Goal: Task Accomplishment & Management: Manage account settings

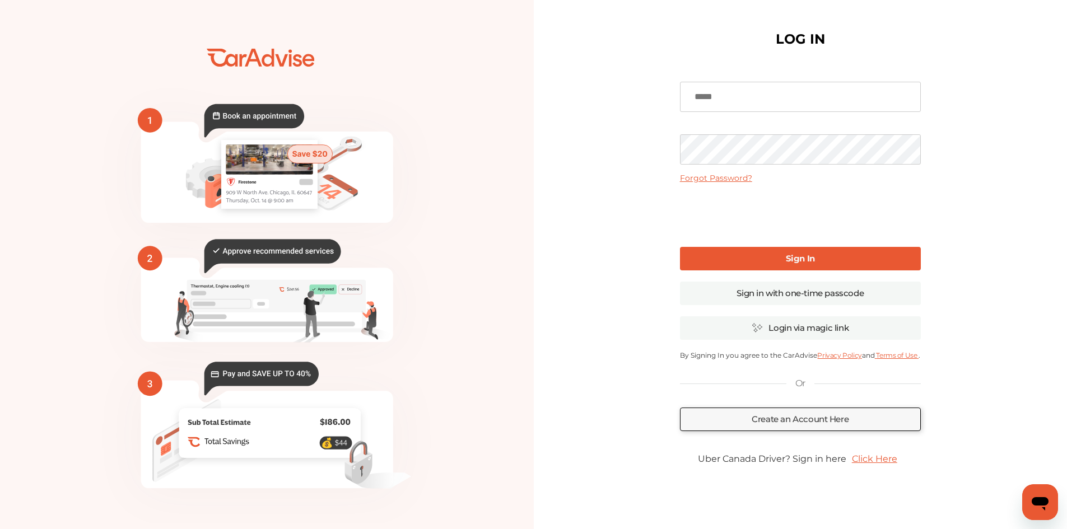
click at [726, 101] on input at bounding box center [800, 97] width 241 height 30
type input "**********"
click at [762, 249] on link "Sign In" at bounding box center [800, 259] width 241 height 24
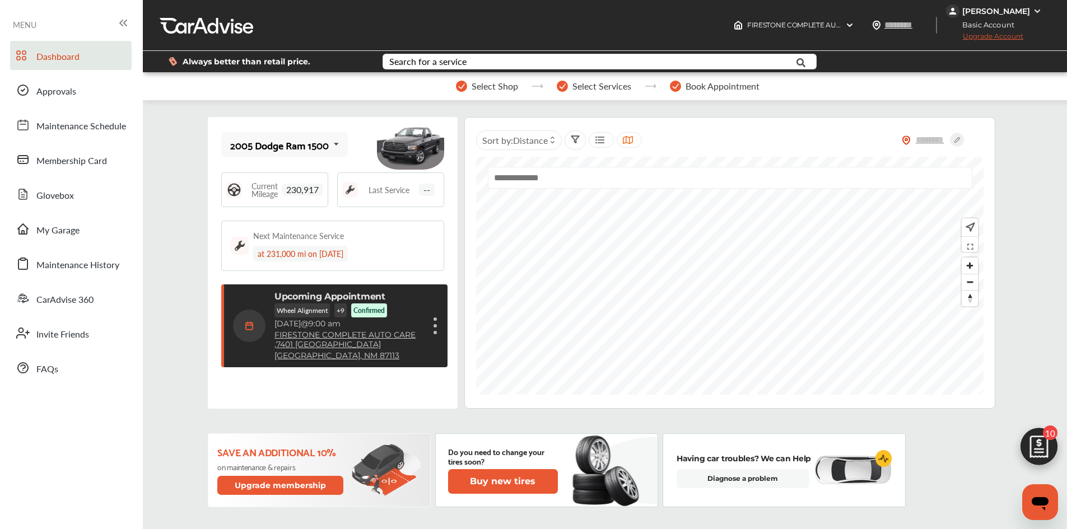
scroll to position [160, 0]
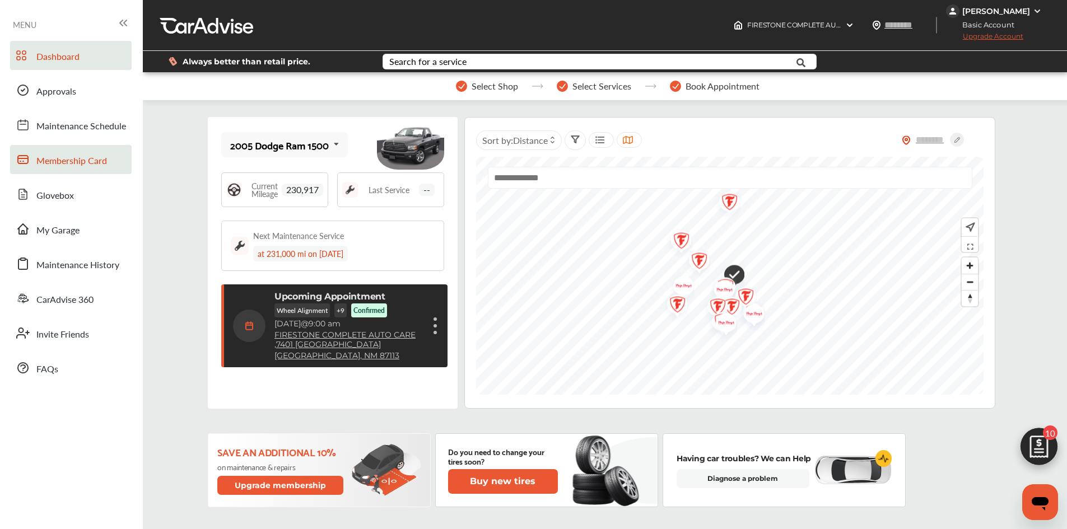
click at [85, 163] on span "Membership Card" at bounding box center [71, 161] width 71 height 15
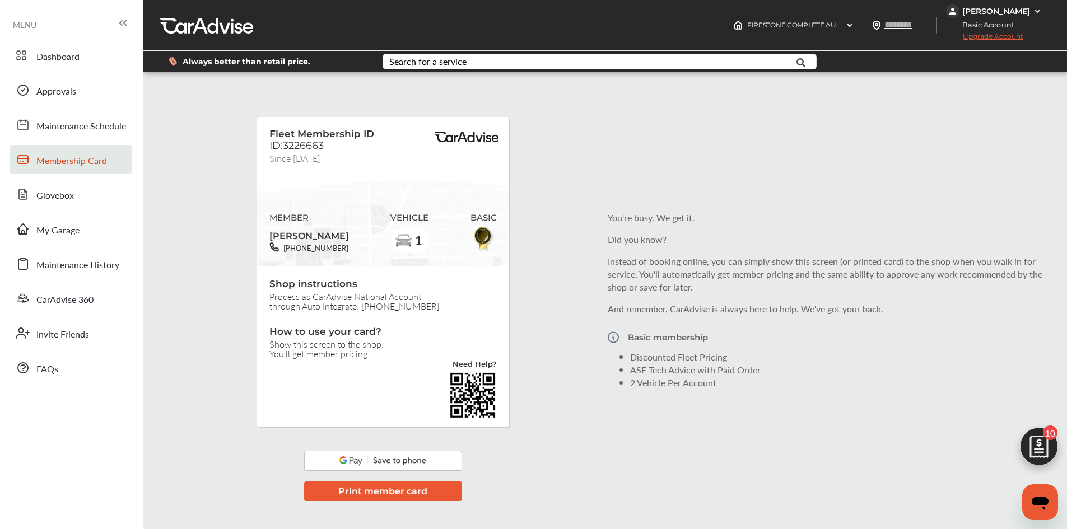
click at [362, 493] on button "Print member card" at bounding box center [383, 492] width 158 height 20
click at [69, 95] on span "Approvals" at bounding box center [56, 92] width 40 height 15
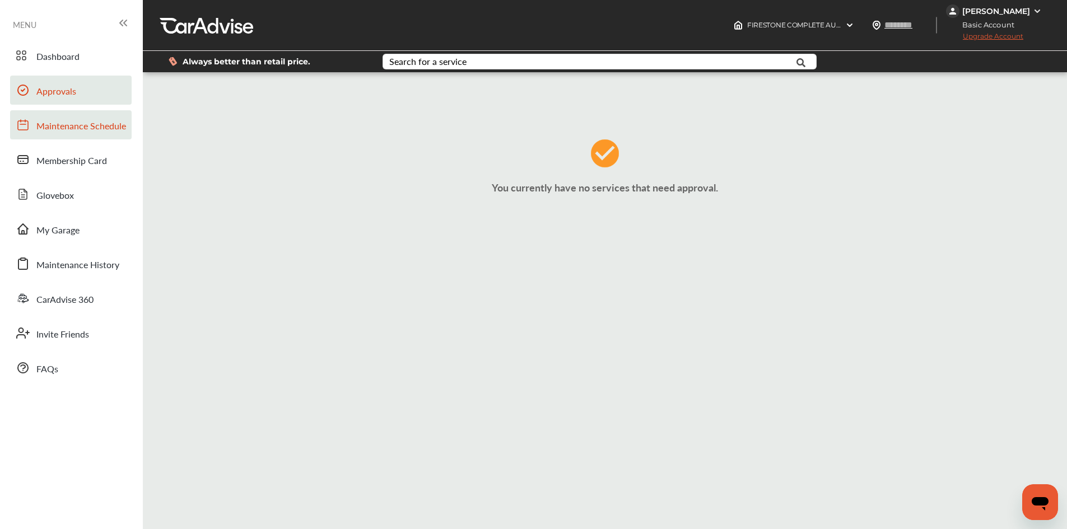
click at [99, 129] on span "Maintenance Schedule" at bounding box center [81, 126] width 90 height 15
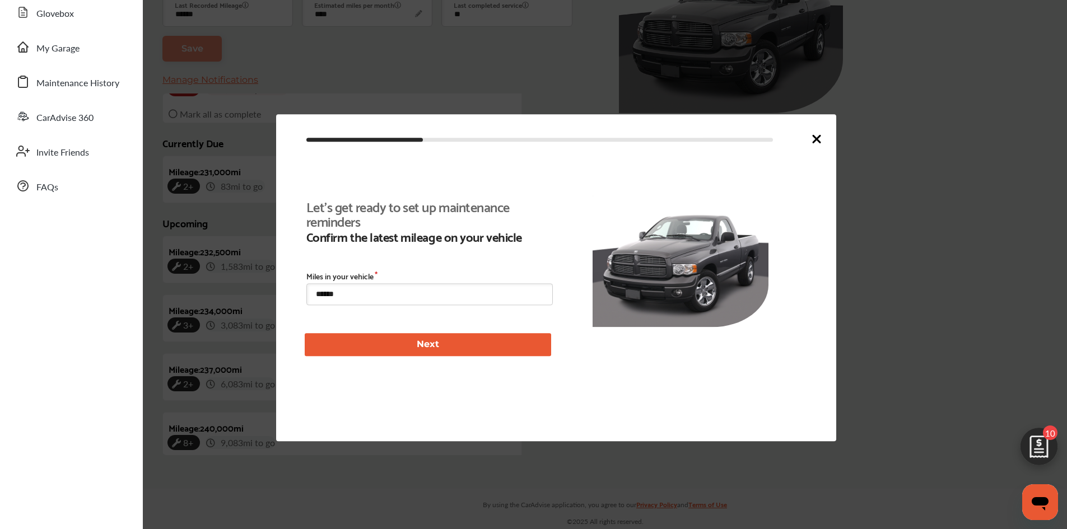
scroll to position [259, 0]
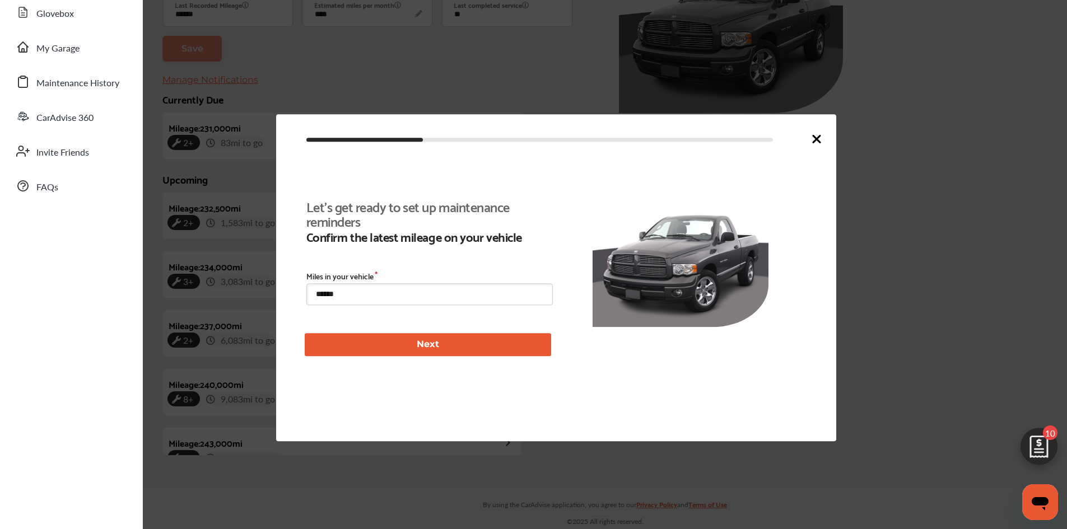
click at [811, 146] on div at bounding box center [816, 140] width 13 height 16
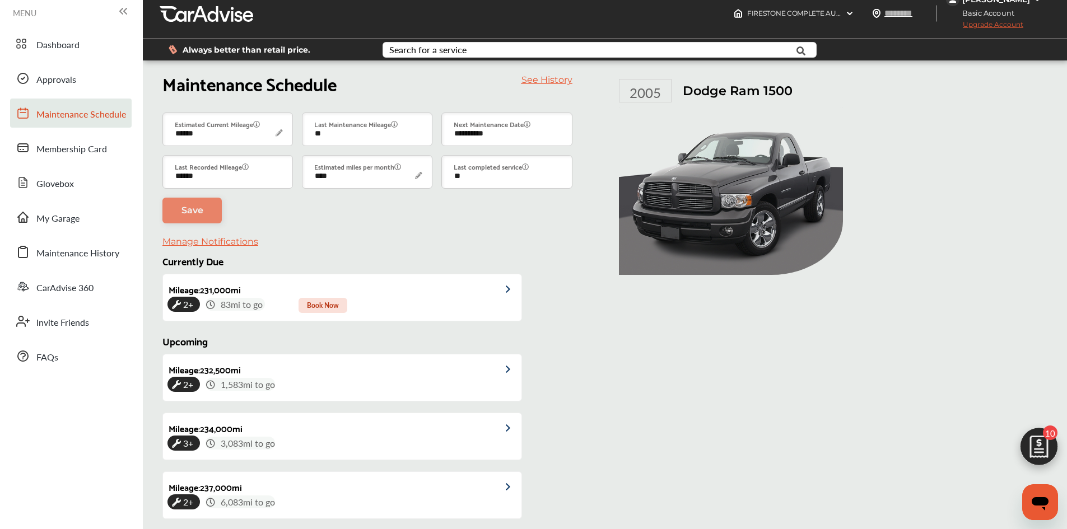
scroll to position [0, 0]
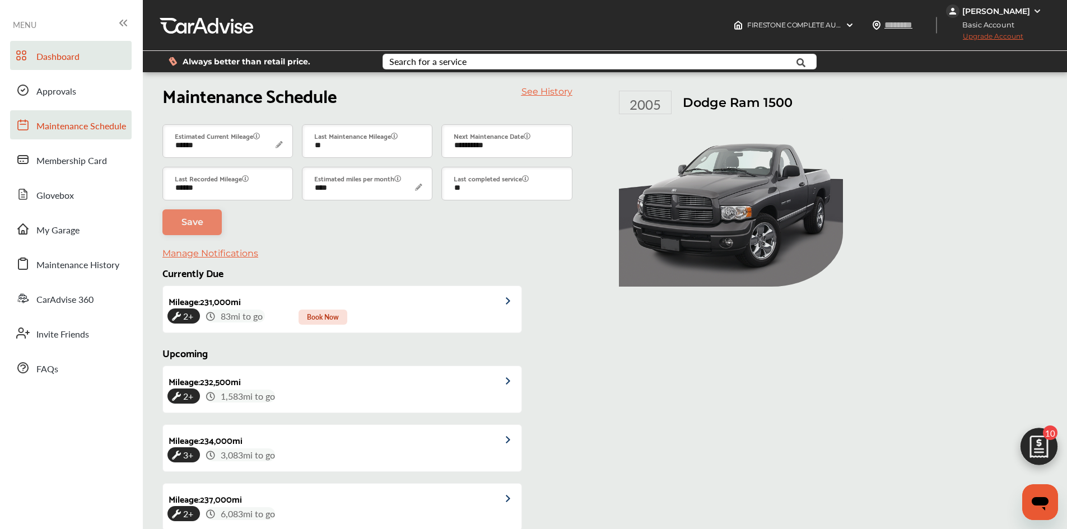
click at [102, 63] on link "Dashboard" at bounding box center [71, 55] width 122 height 29
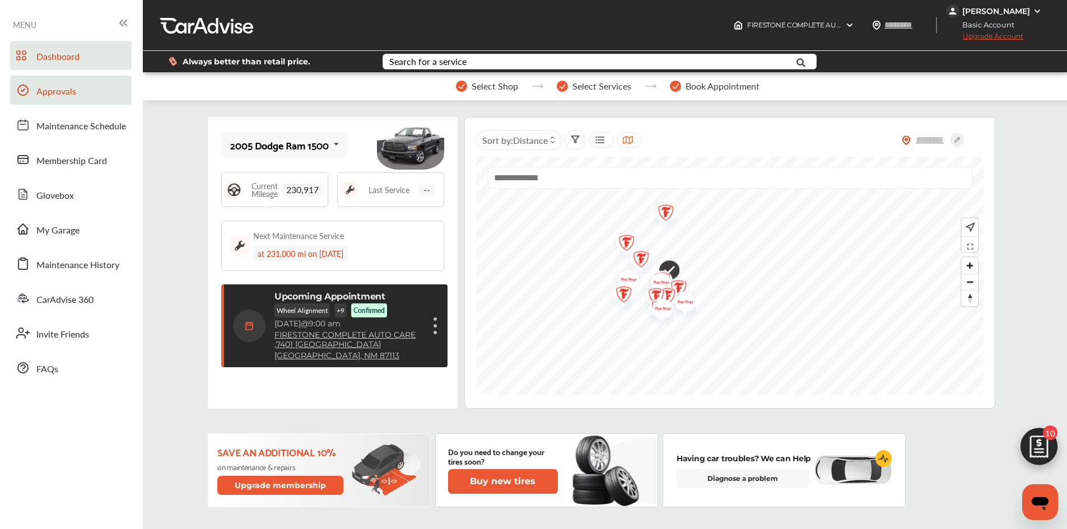
click at [42, 92] on span "Approvals" at bounding box center [56, 92] width 40 height 15
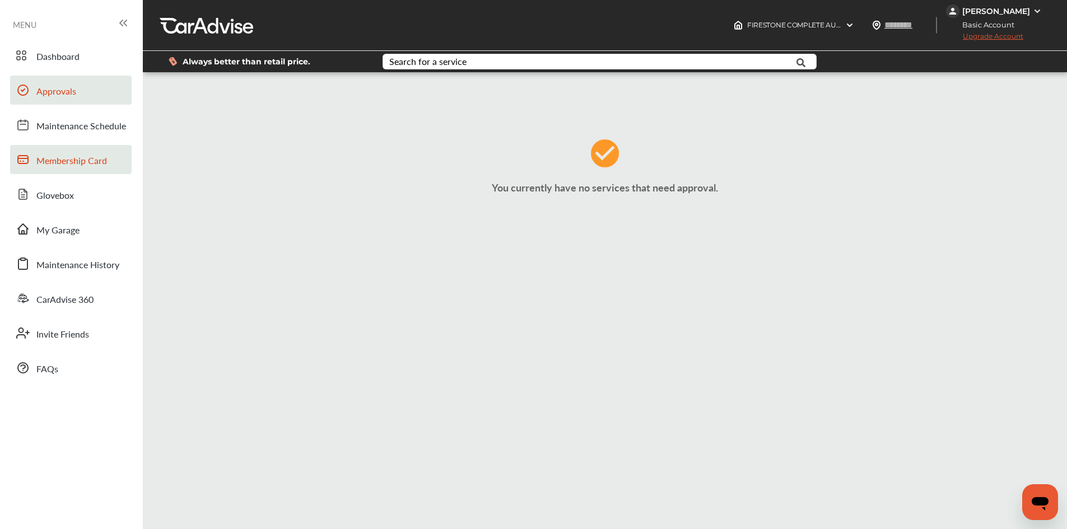
click at [88, 145] on link "Membership Card" at bounding box center [71, 159] width 122 height 29
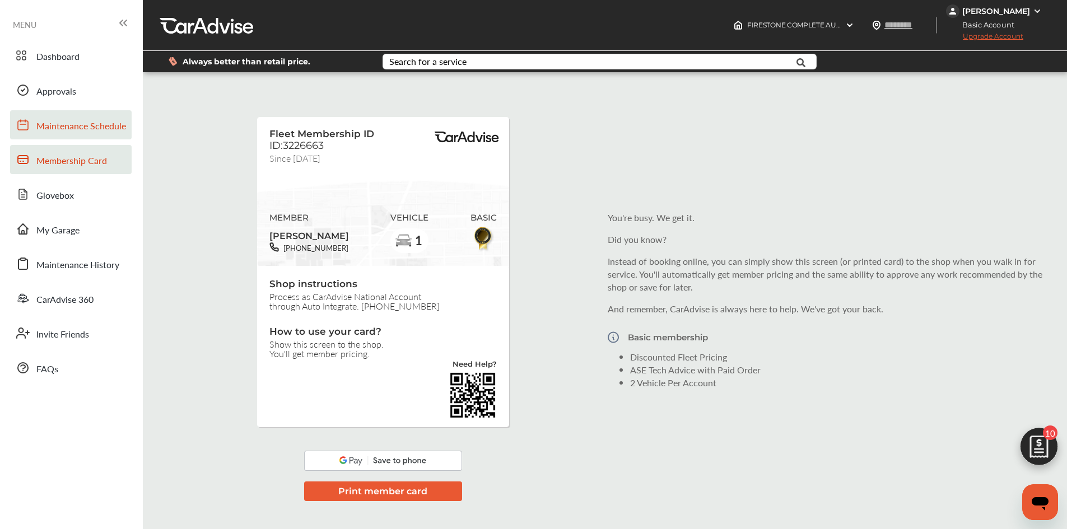
scroll to position [160, 0]
click at [81, 130] on span "Maintenance Schedule" at bounding box center [81, 126] width 90 height 15
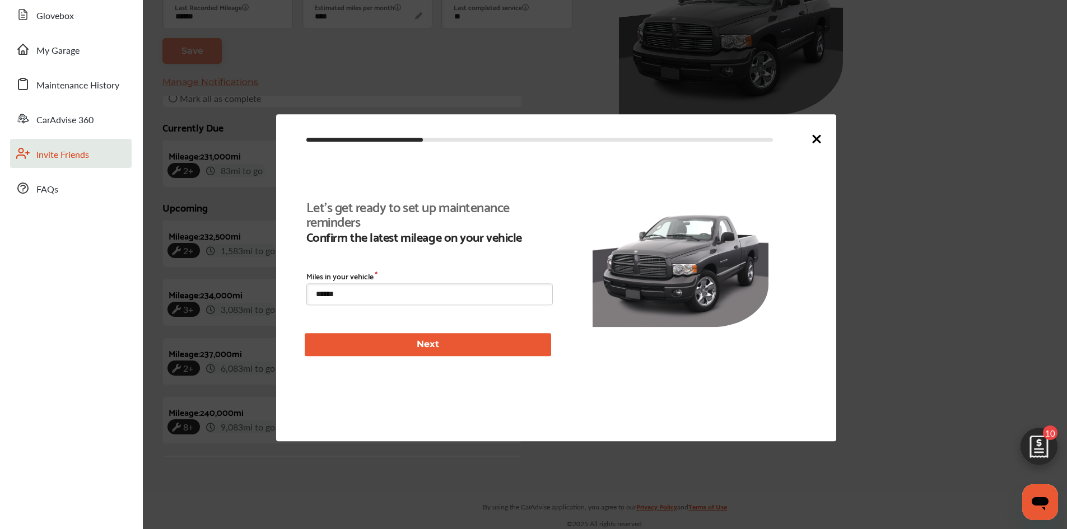
scroll to position [259, 0]
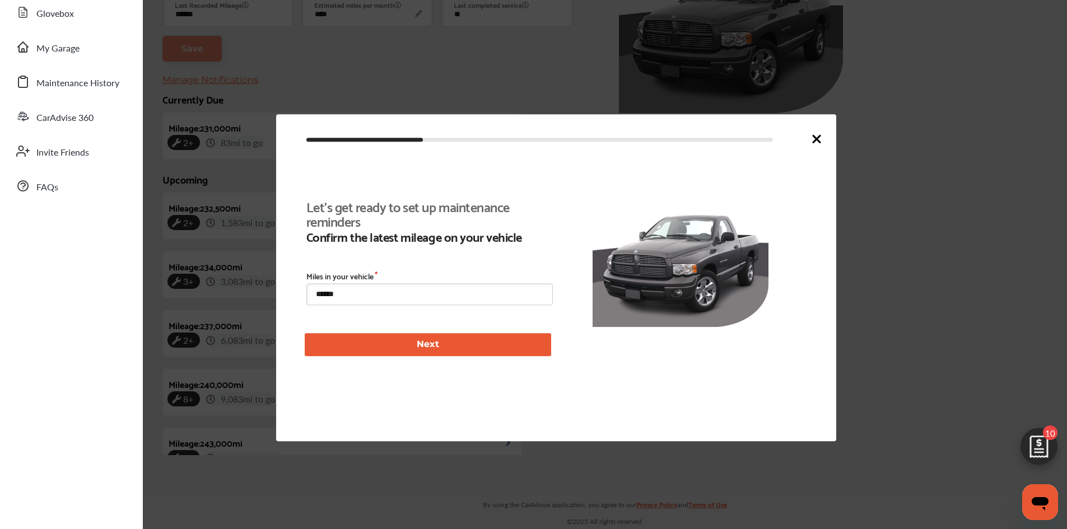
click at [814, 133] on icon at bounding box center [816, 138] width 13 height 13
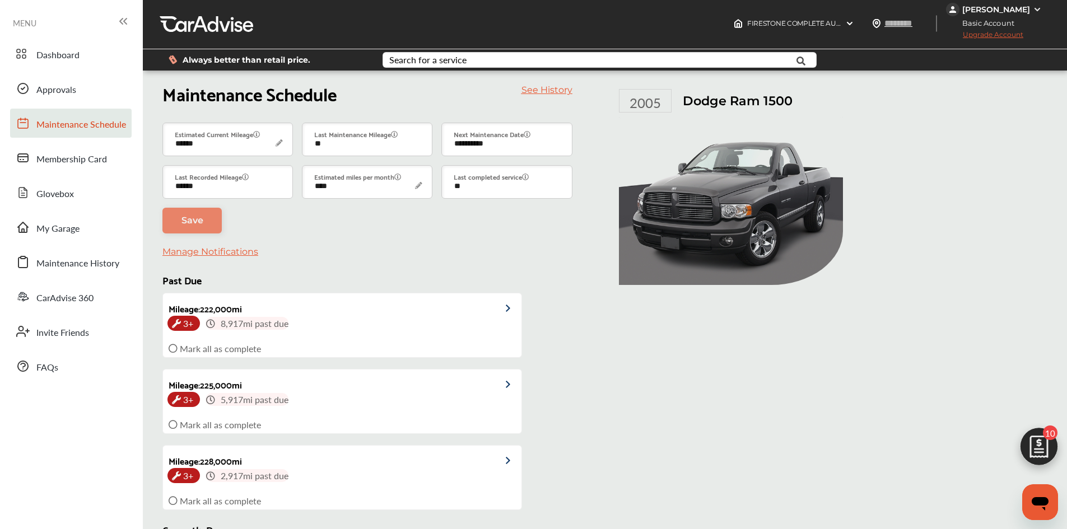
scroll to position [0, 0]
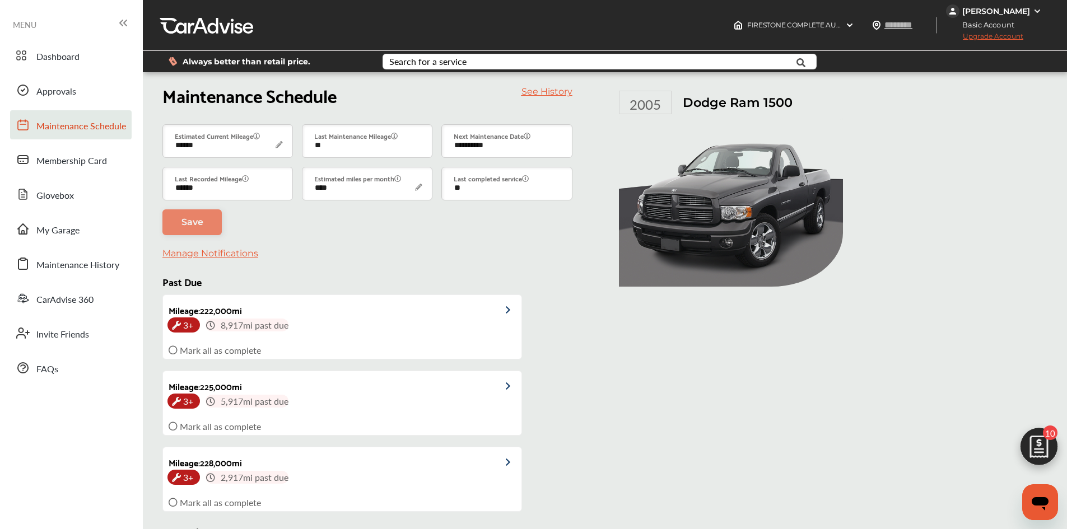
click at [1047, 443] on img at bounding box center [1039, 450] width 54 height 54
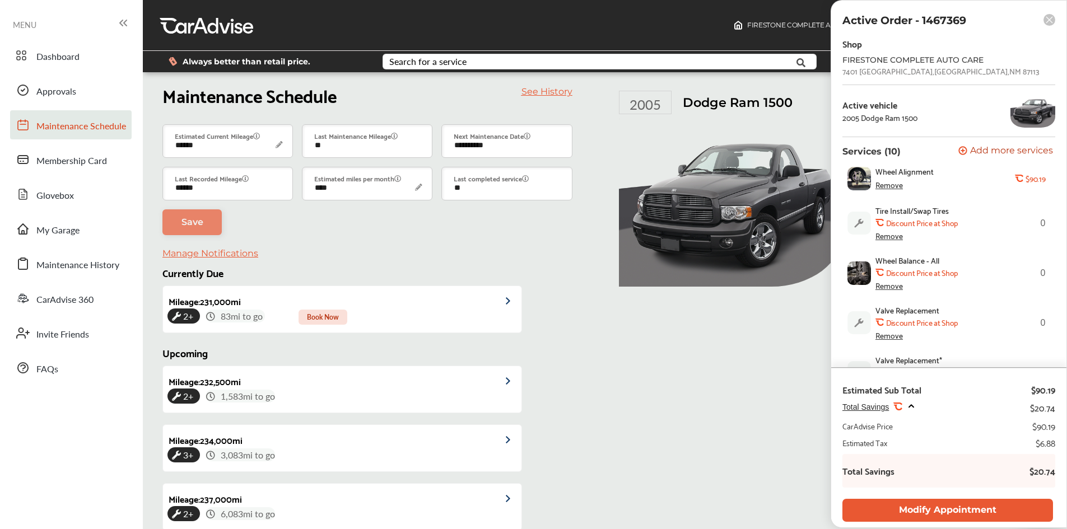
click at [1049, 17] on rect at bounding box center [1049, 20] width 12 height 12
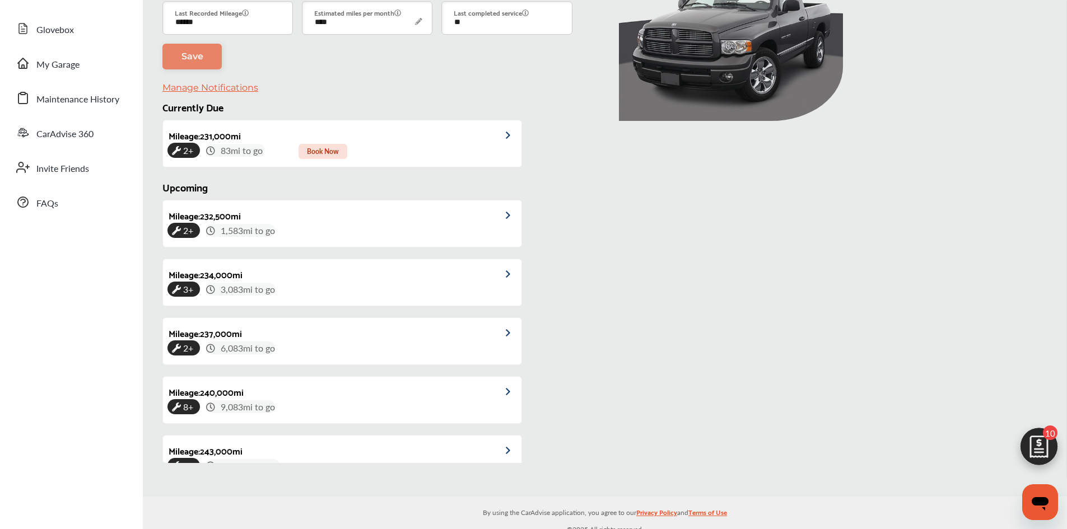
scroll to position [174, 0]
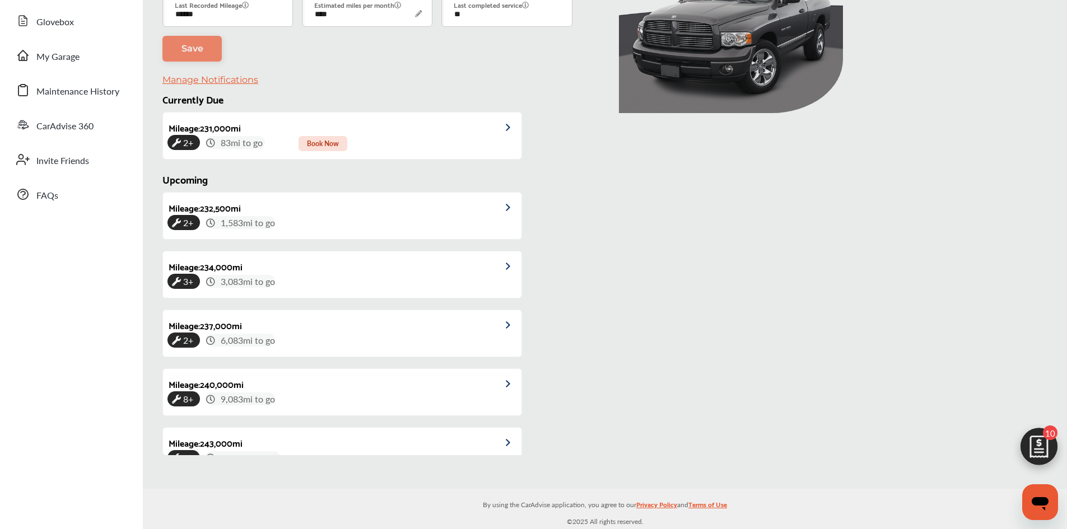
click at [1043, 454] on img at bounding box center [1039, 450] width 54 height 54
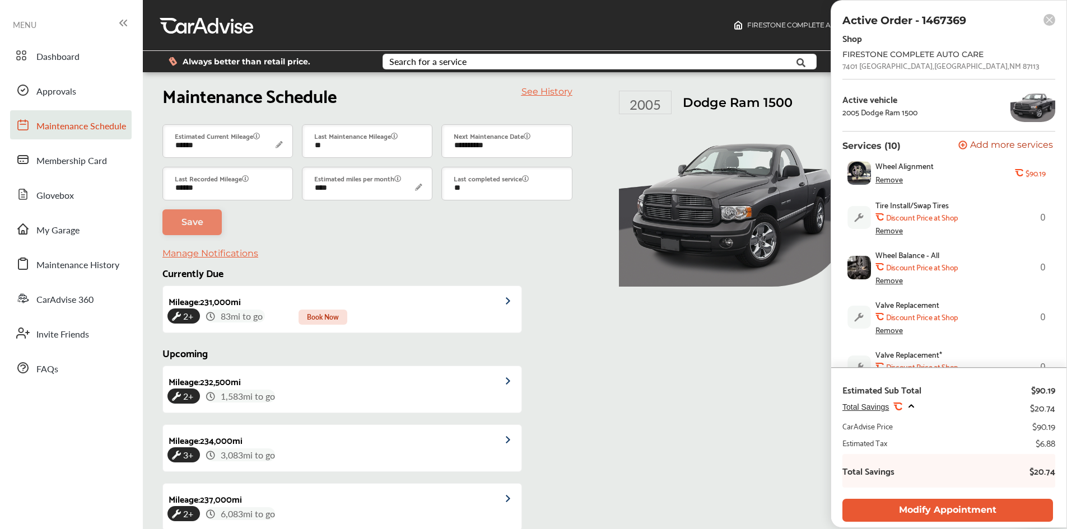
scroll to position [0, 0]
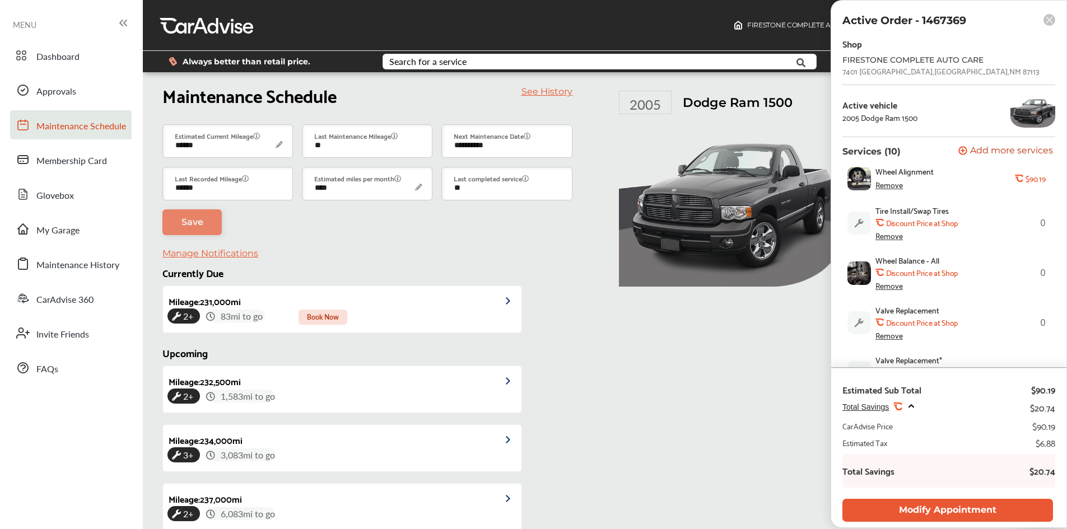
click at [1049, 23] on rect at bounding box center [1049, 20] width 12 height 12
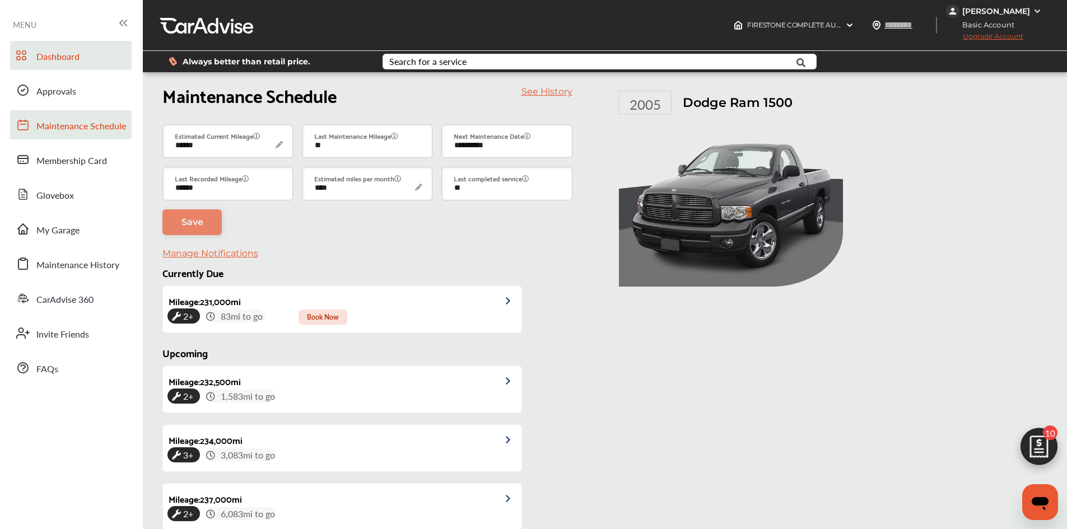
click at [81, 49] on link "Dashboard" at bounding box center [71, 55] width 122 height 29
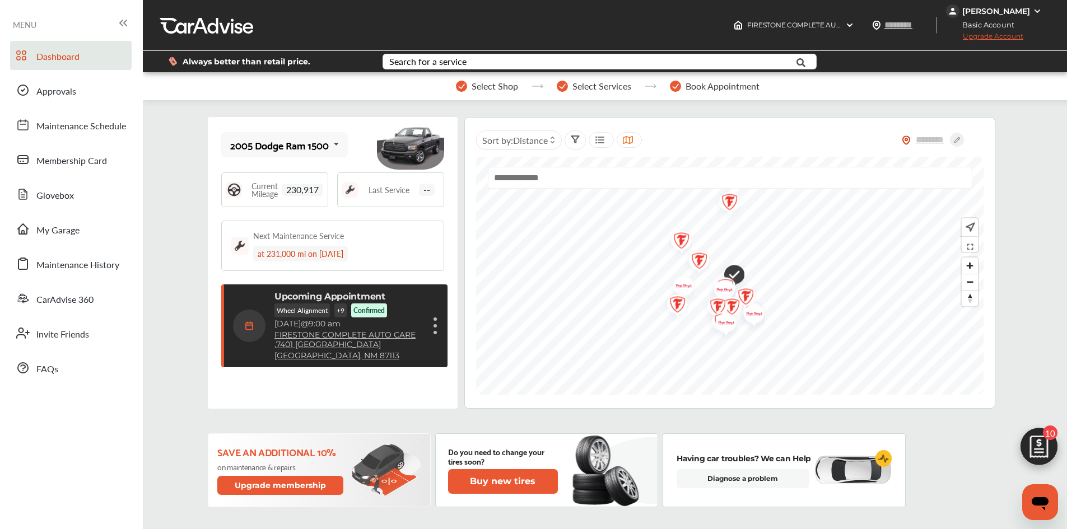
click at [127, 26] on icon at bounding box center [122, 22] width 13 height 13
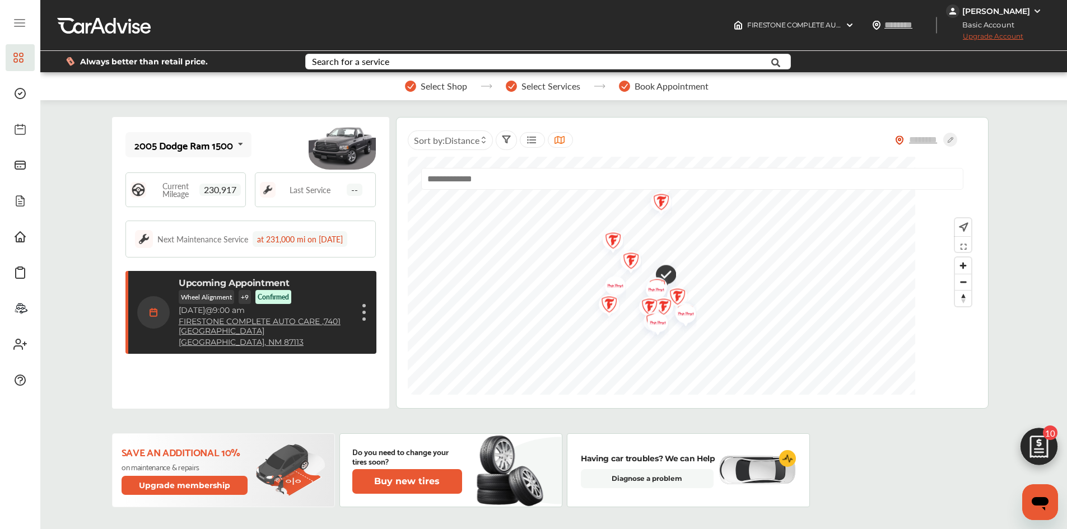
click at [218, 323] on link "FIRESTONE COMPLETE AUTO CARE , [STREET_ADDRESS]" at bounding box center [265, 326] width 173 height 19
click at [218, 232] on div "Next Maintenance Service at 231,000 mi on [DATE]" at bounding box center [252, 239] width 190 height 16
click at [247, 298] on p "+ 9" at bounding box center [245, 297] width 12 height 14
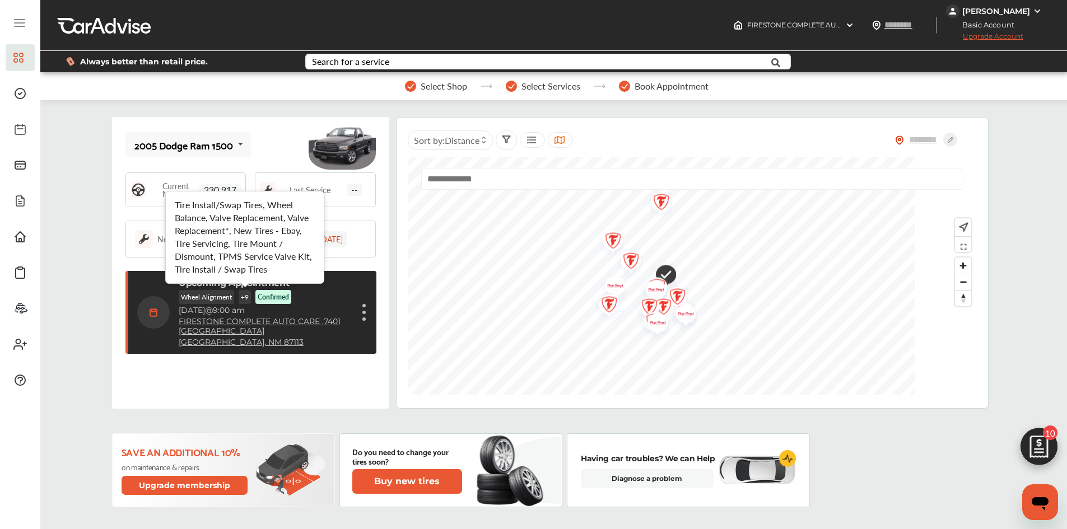
click at [325, 395] on div "2005 Dodge Ram 1500 2005 Dodge Ram 1500 Current Mileage 230,917 Last Service --…" at bounding box center [250, 263] width 277 height 292
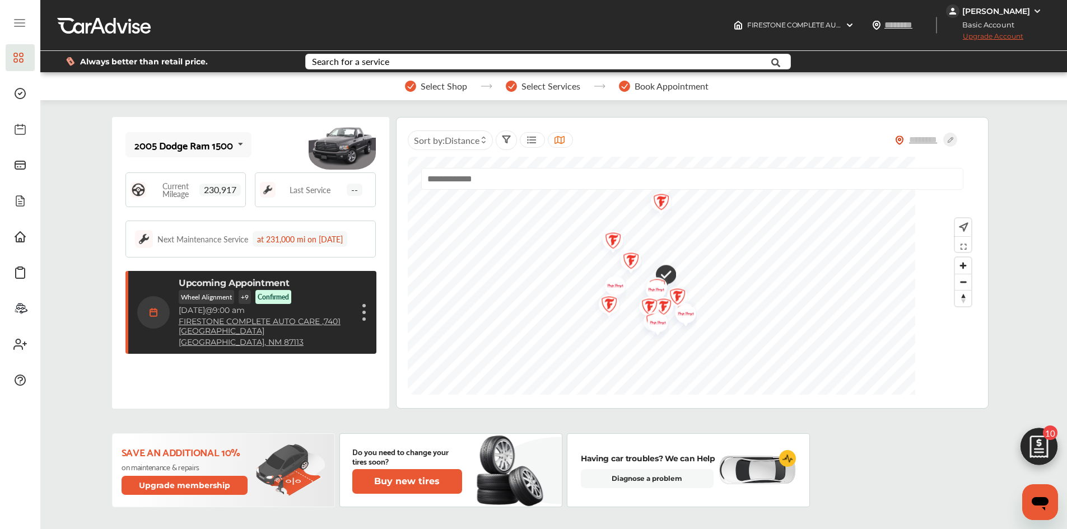
click at [364, 317] on figure at bounding box center [363, 318] width 3 height 3
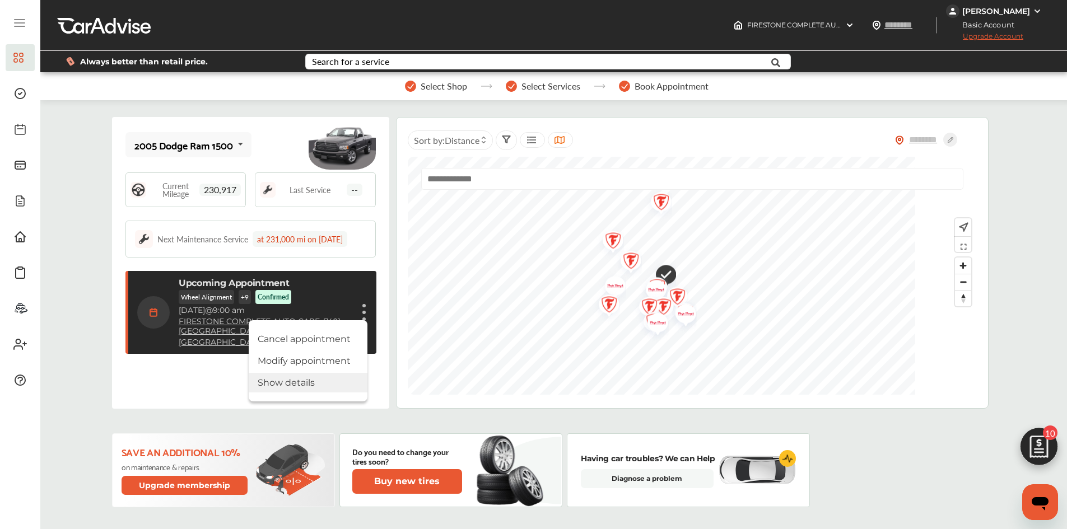
click at [341, 379] on li "Show details" at bounding box center [308, 383] width 119 height 20
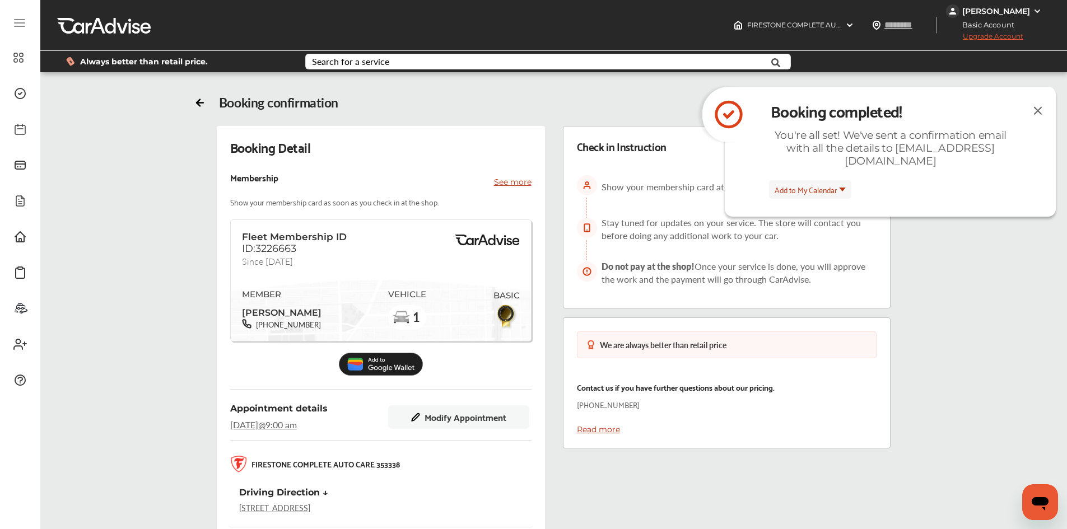
click at [1039, 106] on img at bounding box center [1037, 111] width 13 height 14
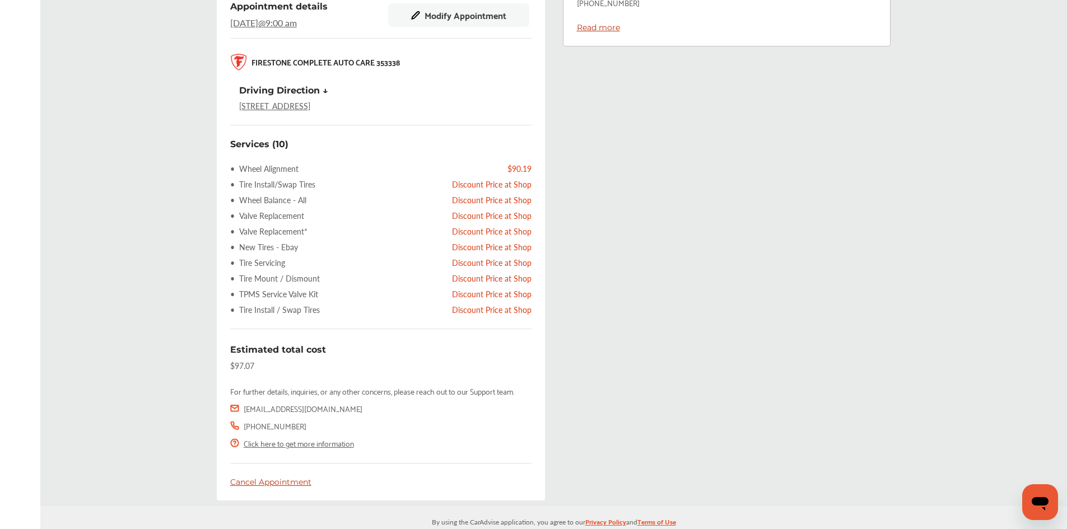
scroll to position [419, 0]
